Goal: Find contact information: Find contact information

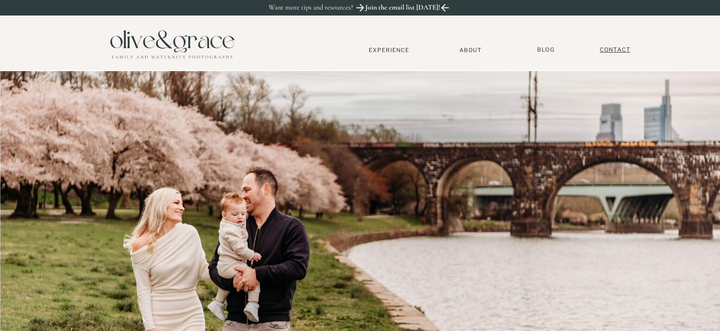
click at [625, 51] on nav "Contact" at bounding box center [616, 50] width 40 height 8
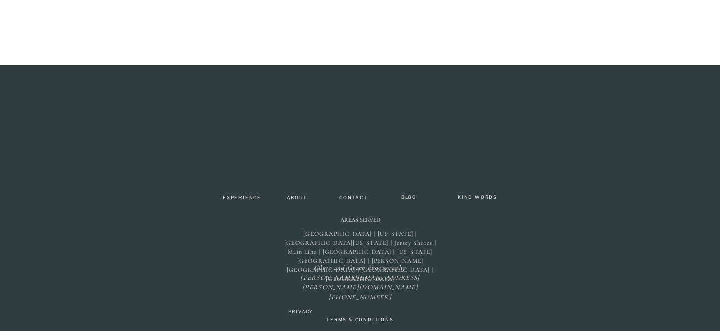
scroll to position [478, 0]
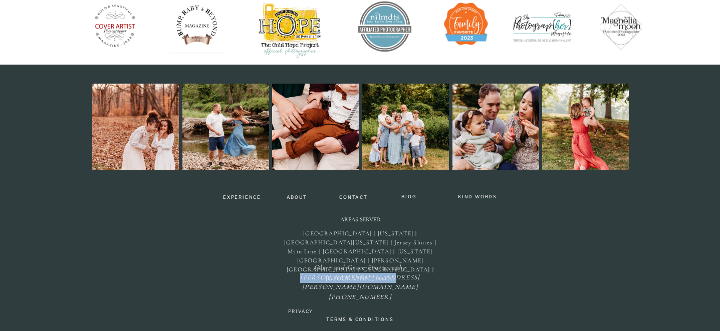
drag, startPoint x: 401, startPoint y: 278, endPoint x: 324, endPoint y: 275, distance: 76.3
click at [324, 275] on p "Olive and [PERSON_NAME] Photography [PERSON_NAME][EMAIL_ADDRESS][PERSON_NAME][D…" at bounding box center [361, 274] width 124 height 22
copy icon "[PERSON_NAME][EMAIL_ADDRESS][PERSON_NAME][DOMAIN_NAME]"
